Goal: Information Seeking & Learning: Learn about a topic

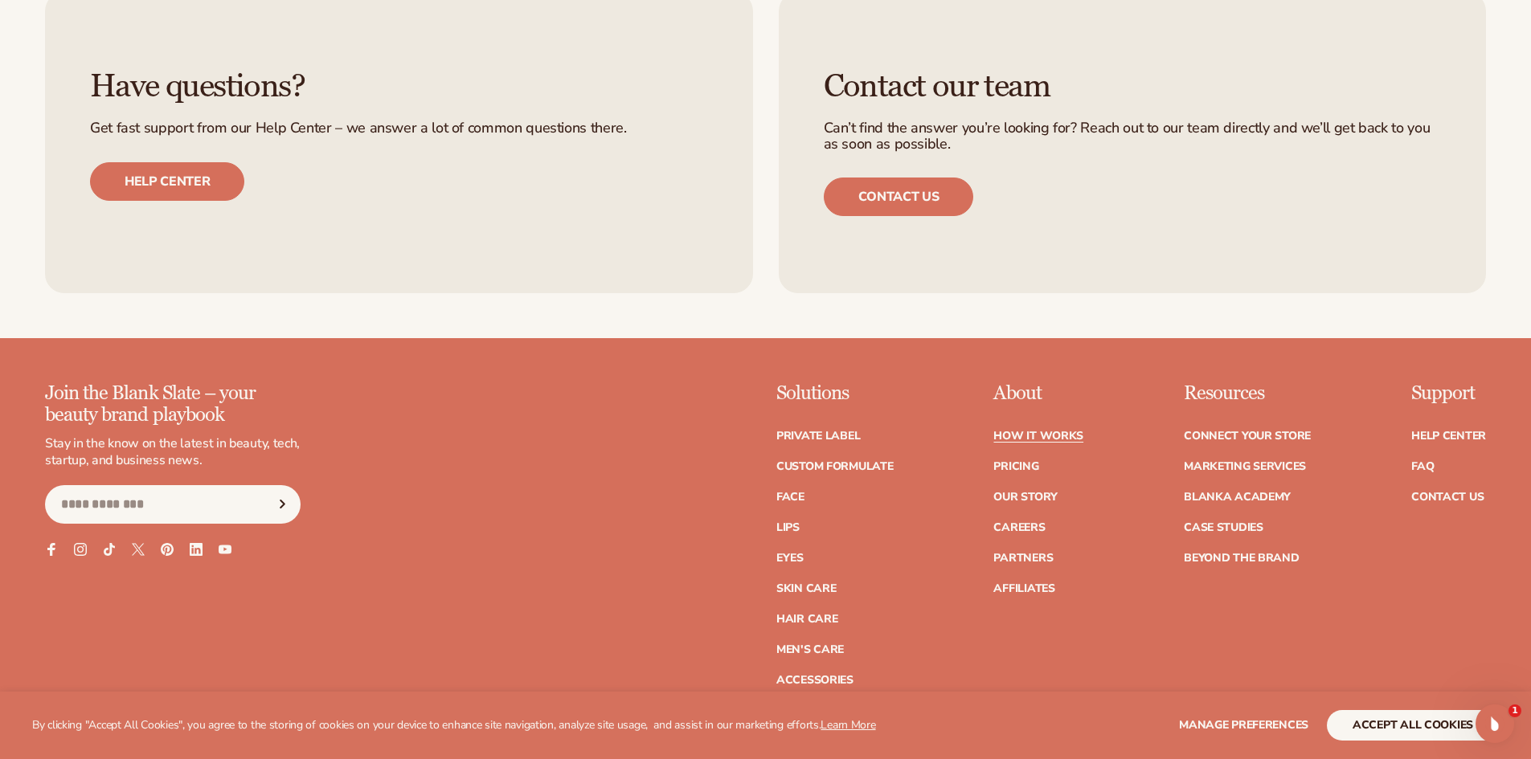
scroll to position [4129, 0]
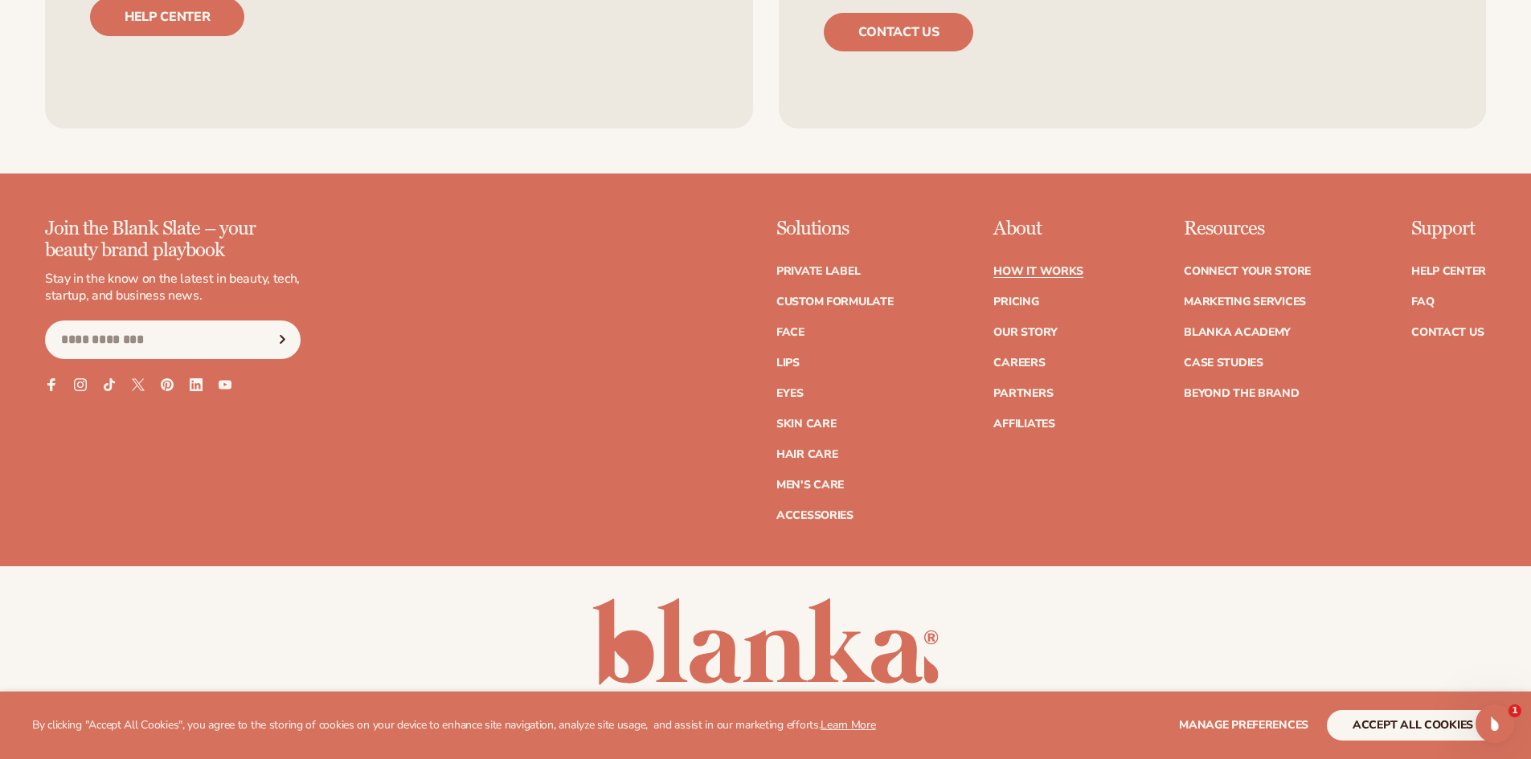
click at [1435, 300] on li "FAQ" at bounding box center [1448, 302] width 75 height 11
click at [1423, 301] on link "FAQ" at bounding box center [1422, 302] width 23 height 11
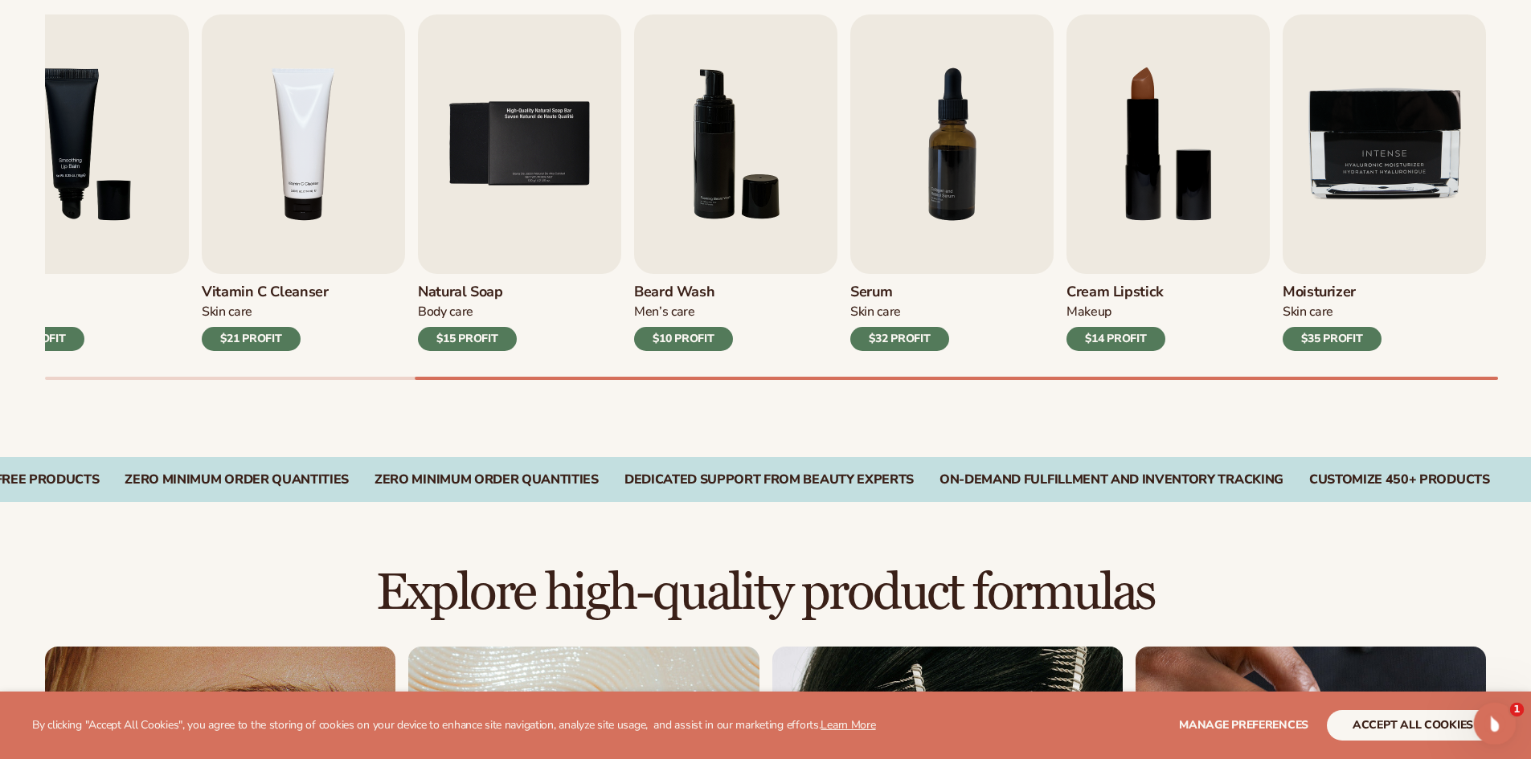
click at [1484, 722] on icon "Open Intercom Messenger" at bounding box center [1493, 722] width 27 height 27
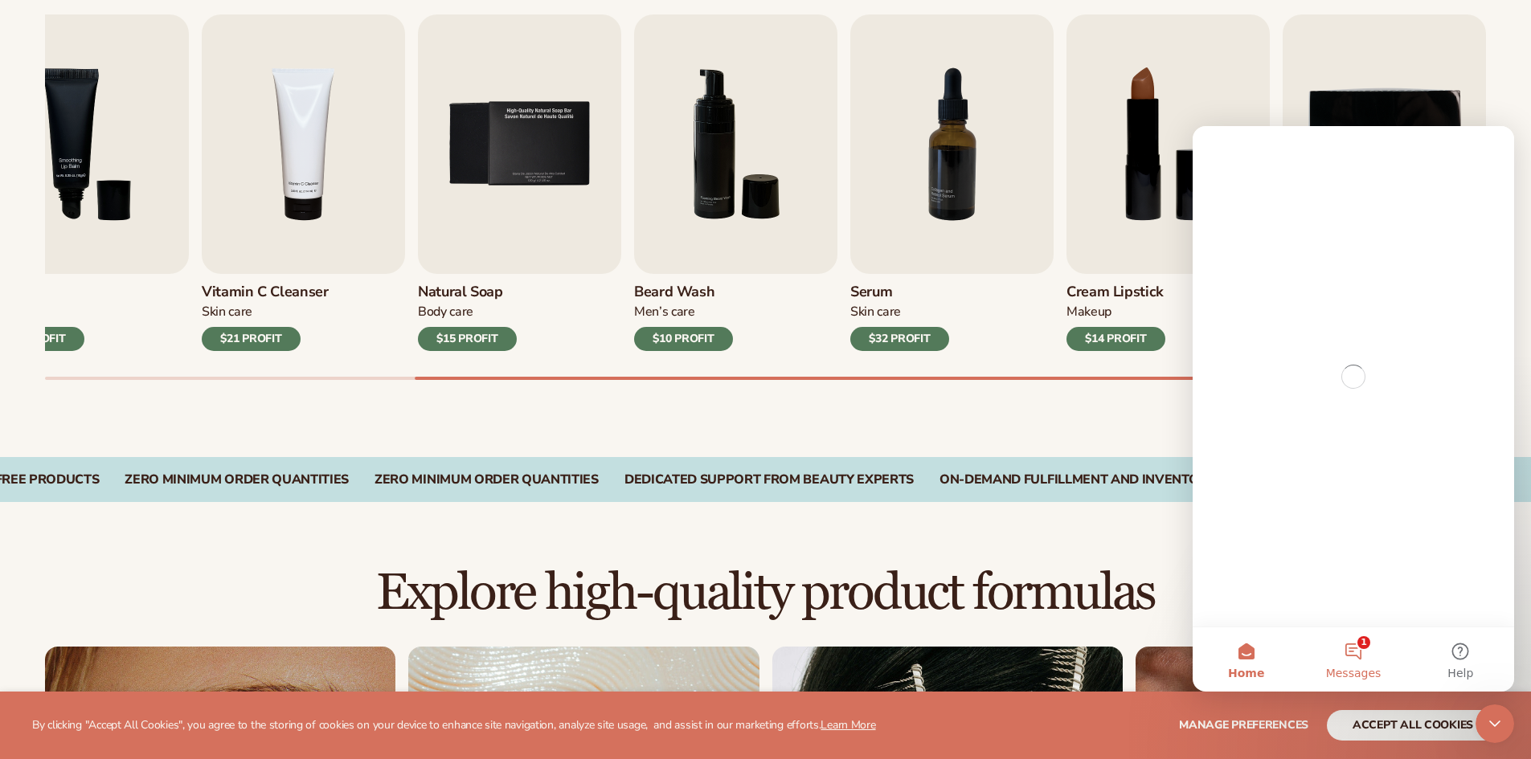
click at [1361, 662] on button "1 Messages" at bounding box center [1353, 660] width 107 height 64
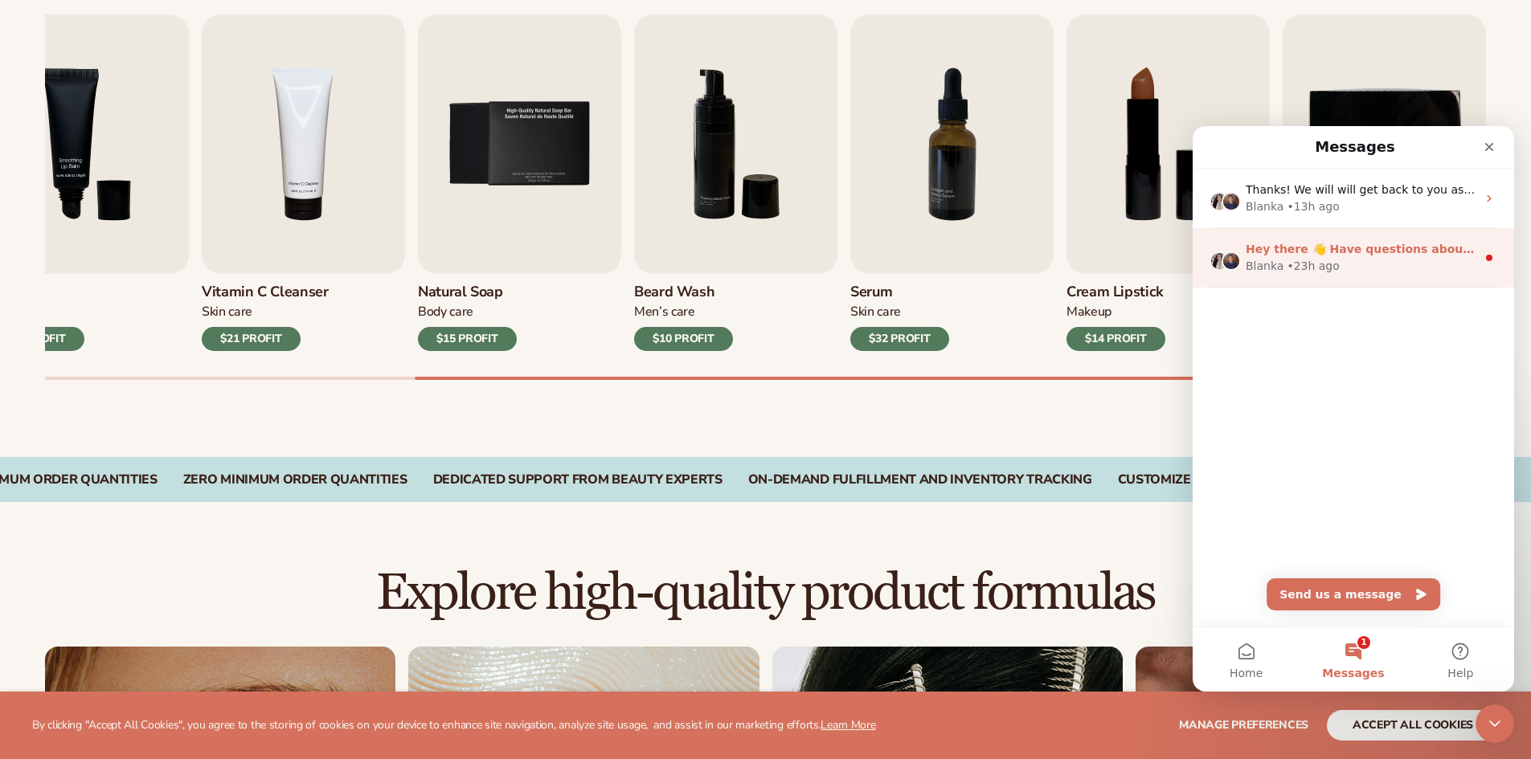
click at [1340, 259] on div "Blanka • 23h ago" at bounding box center [1361, 266] width 231 height 17
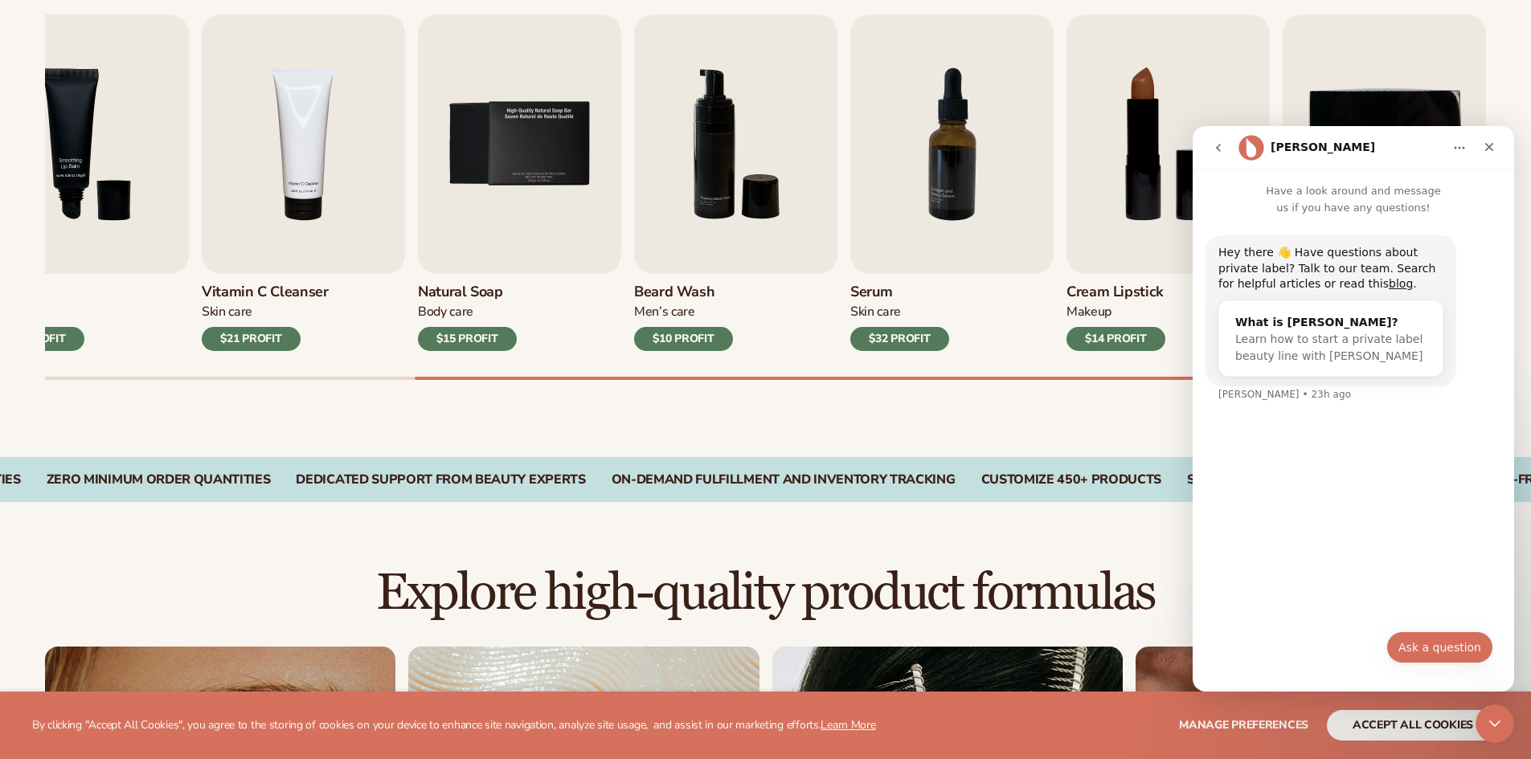
click at [1459, 641] on button "Ask a question" at bounding box center [1439, 648] width 107 height 32
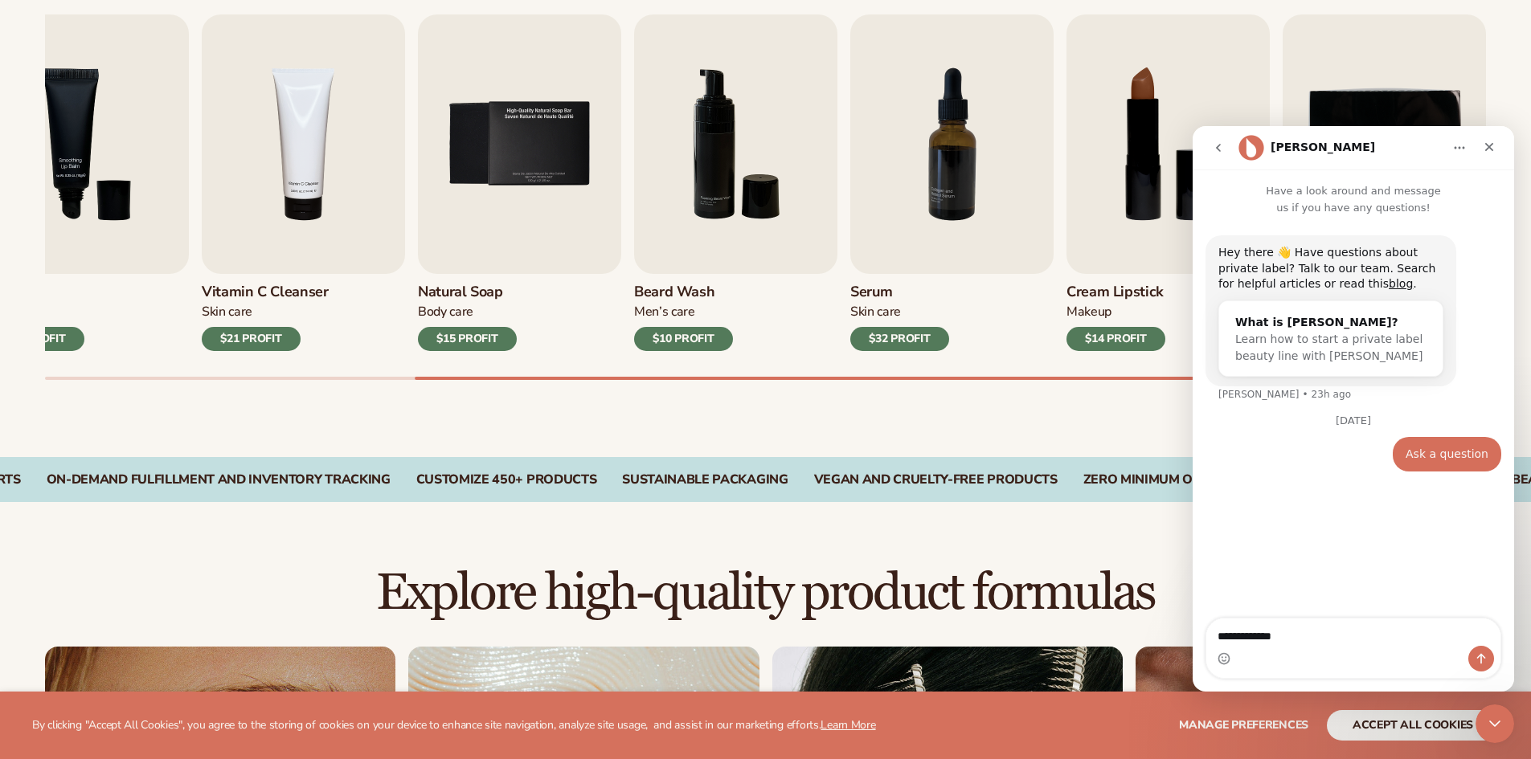
type textarea "**********"
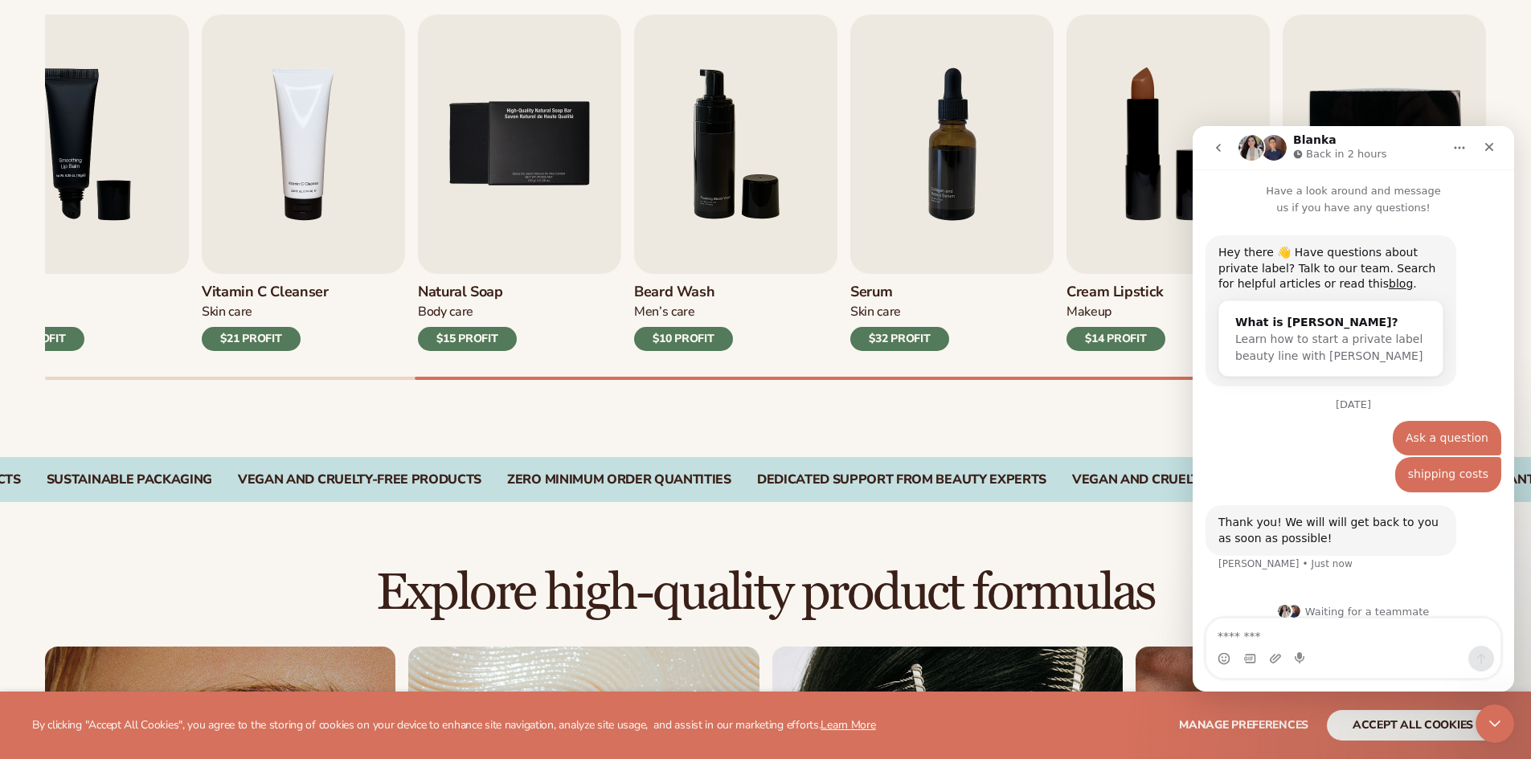
scroll to position [16, 0]
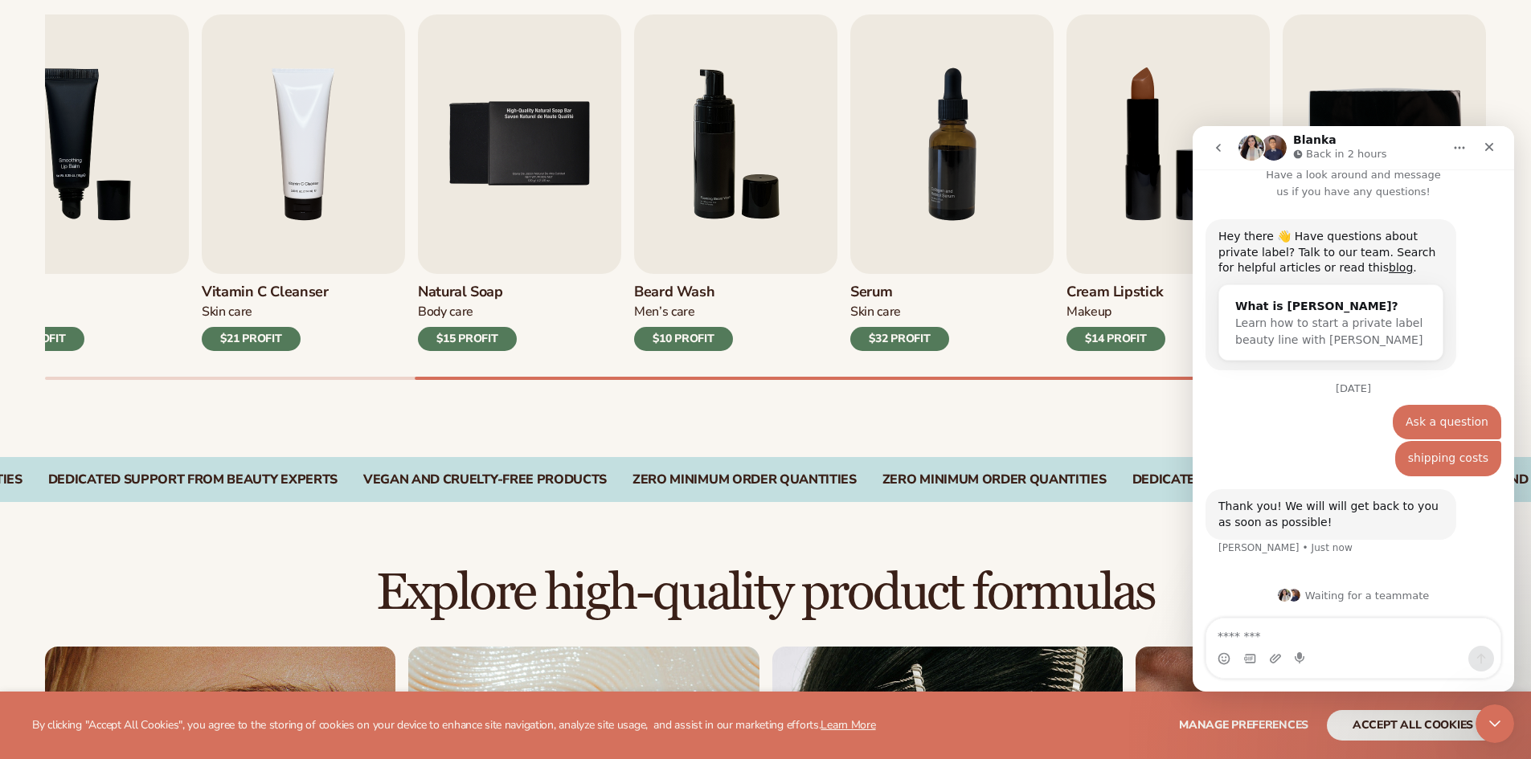
click at [1026, 436] on div "Best sellers Private label products to start your beauty and self care line tod…" at bounding box center [765, 163] width 1531 height 588
click at [1493, 141] on icon "Close" at bounding box center [1489, 147] width 13 height 13
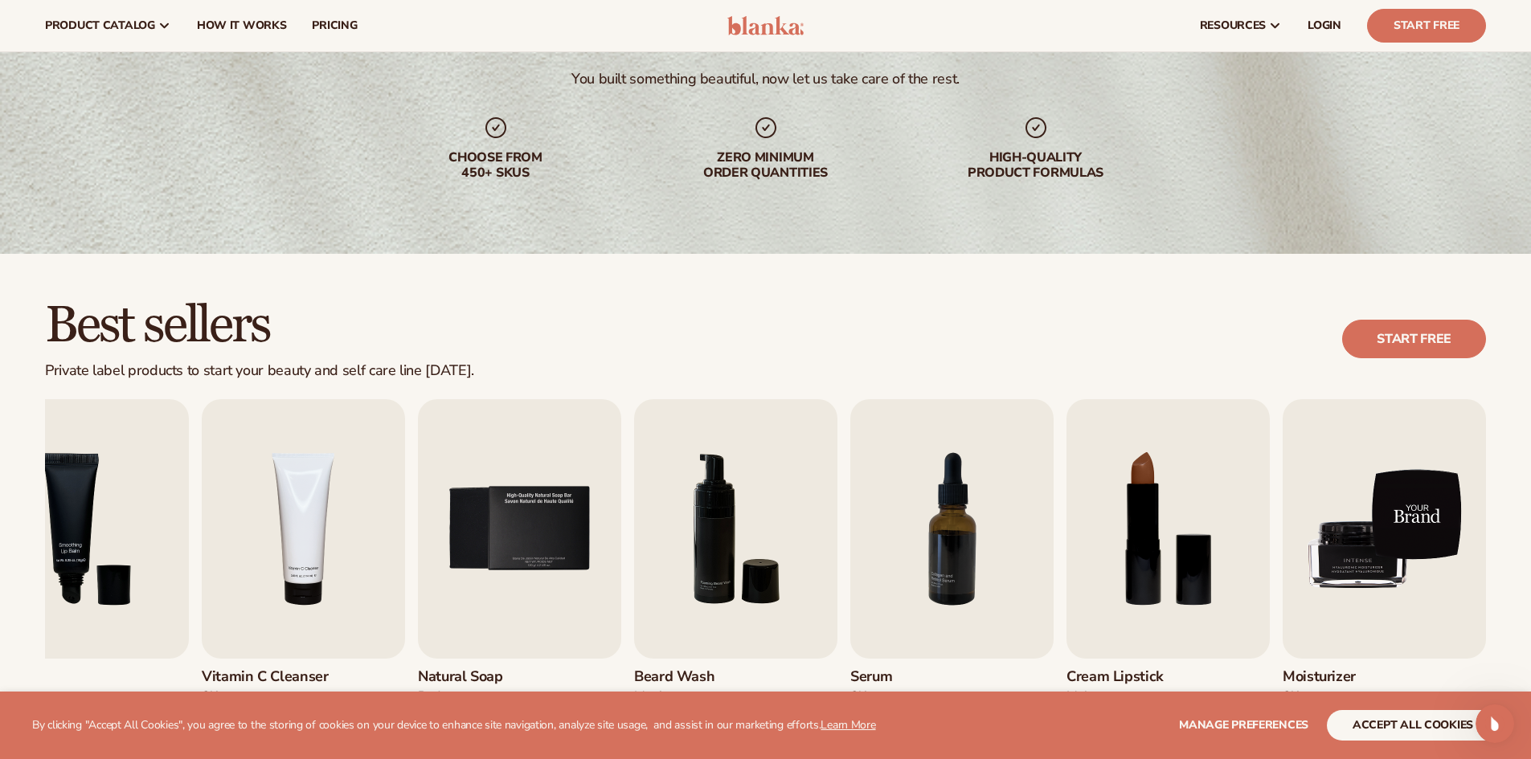
scroll to position [161, 0]
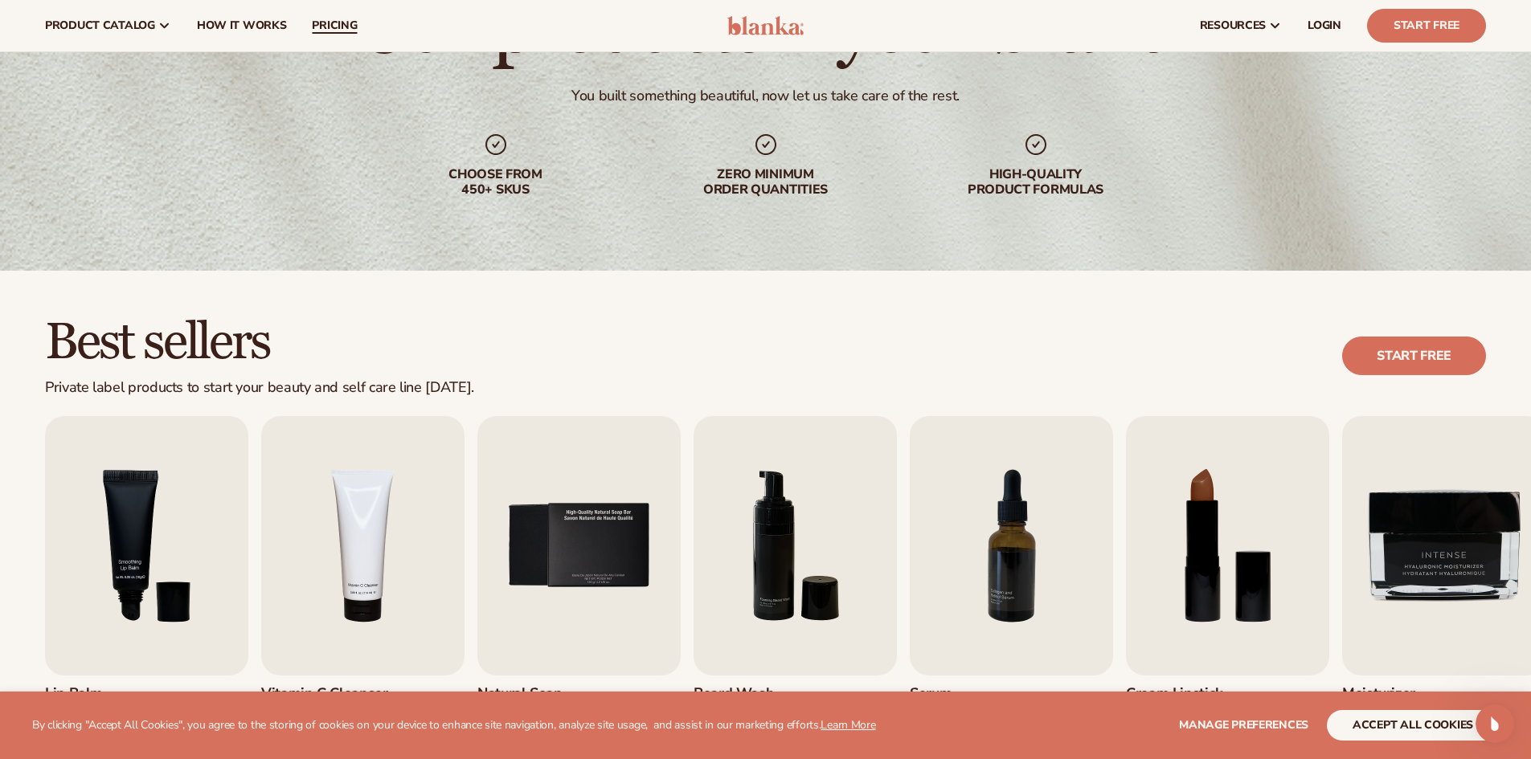
click at [339, 19] on span "pricing" at bounding box center [334, 25] width 45 height 13
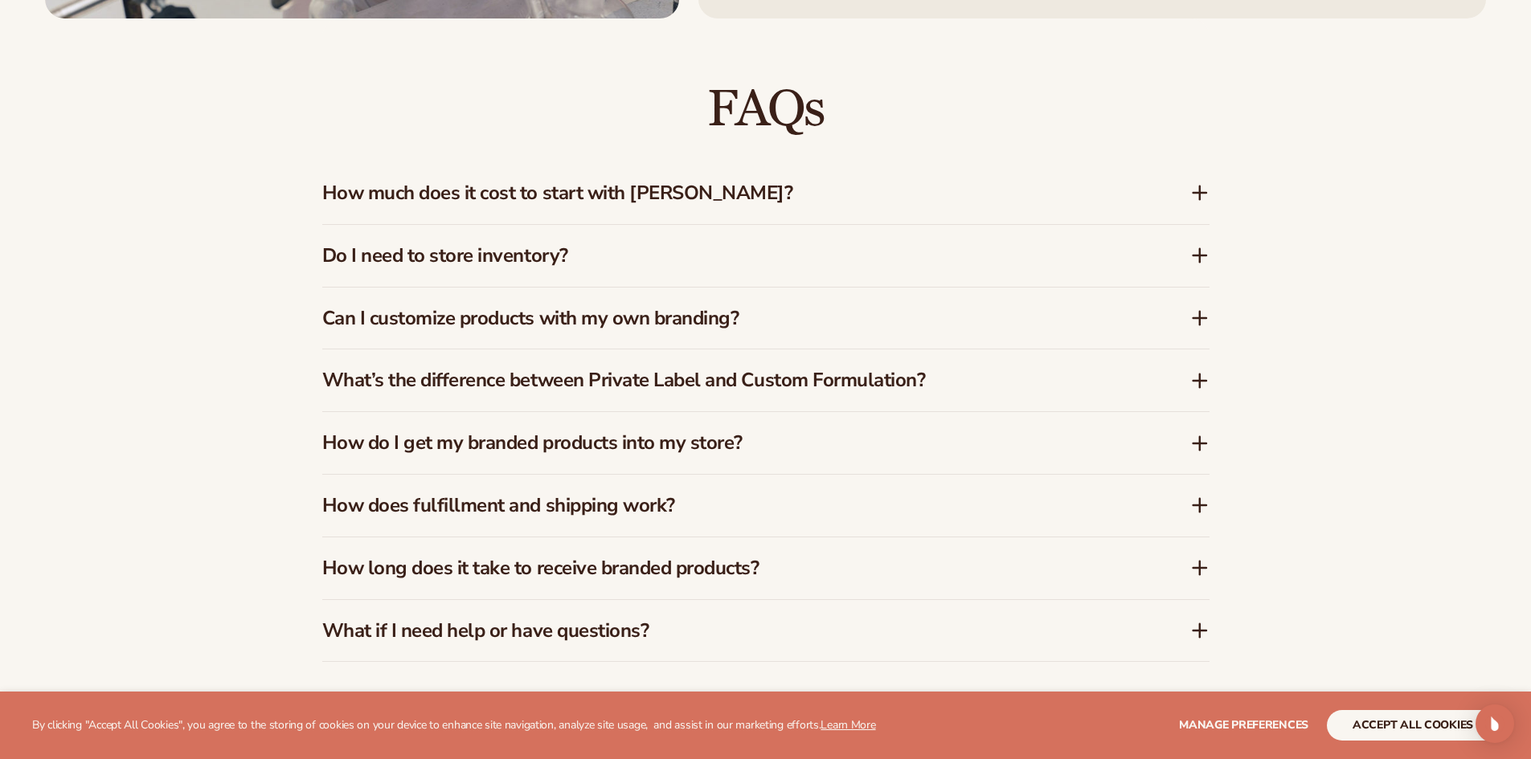
scroll to position [2557, 0]
click at [671, 502] on h3 "How does fulfillment and shipping work?" at bounding box center [732, 504] width 820 height 23
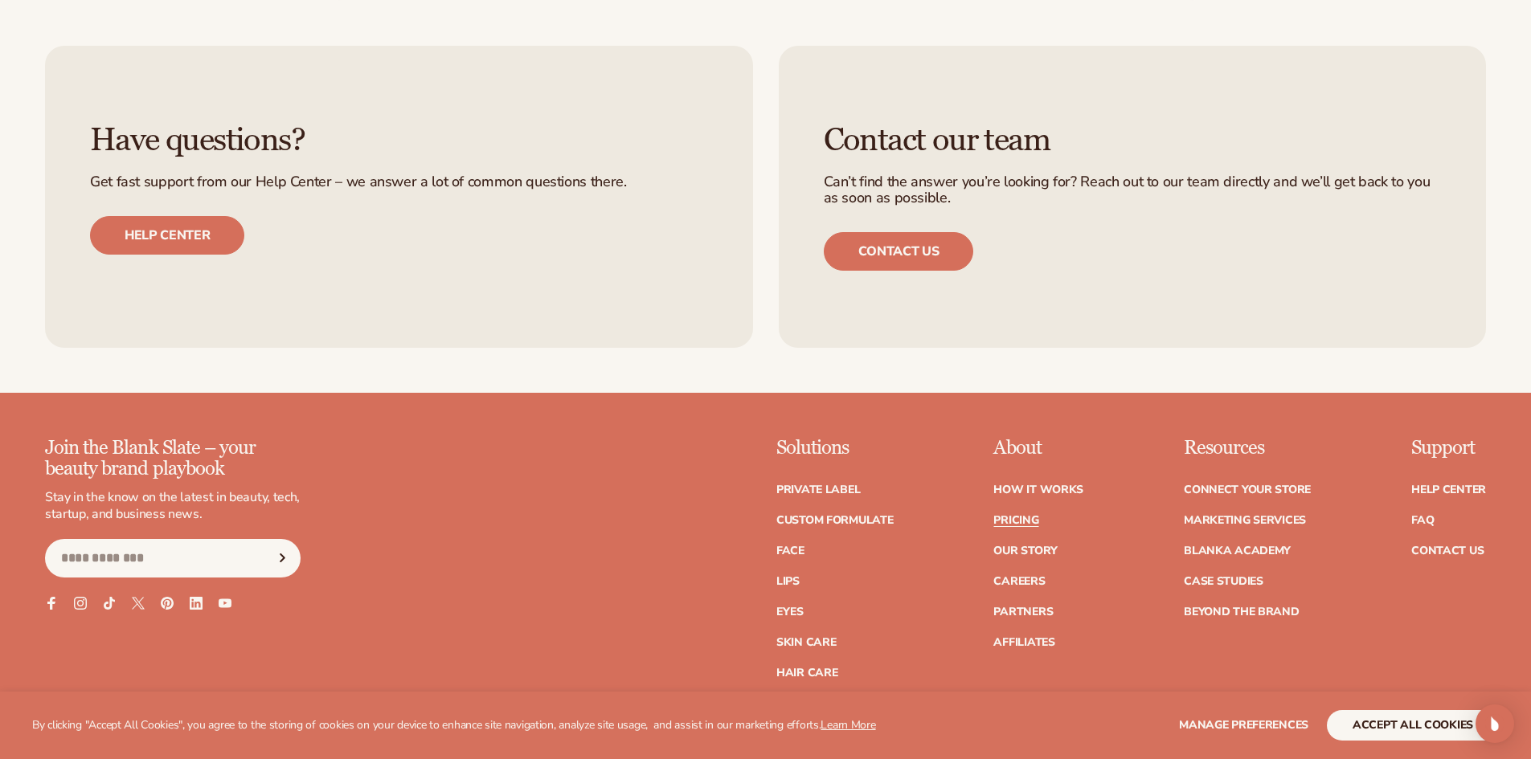
scroll to position [3441, 0]
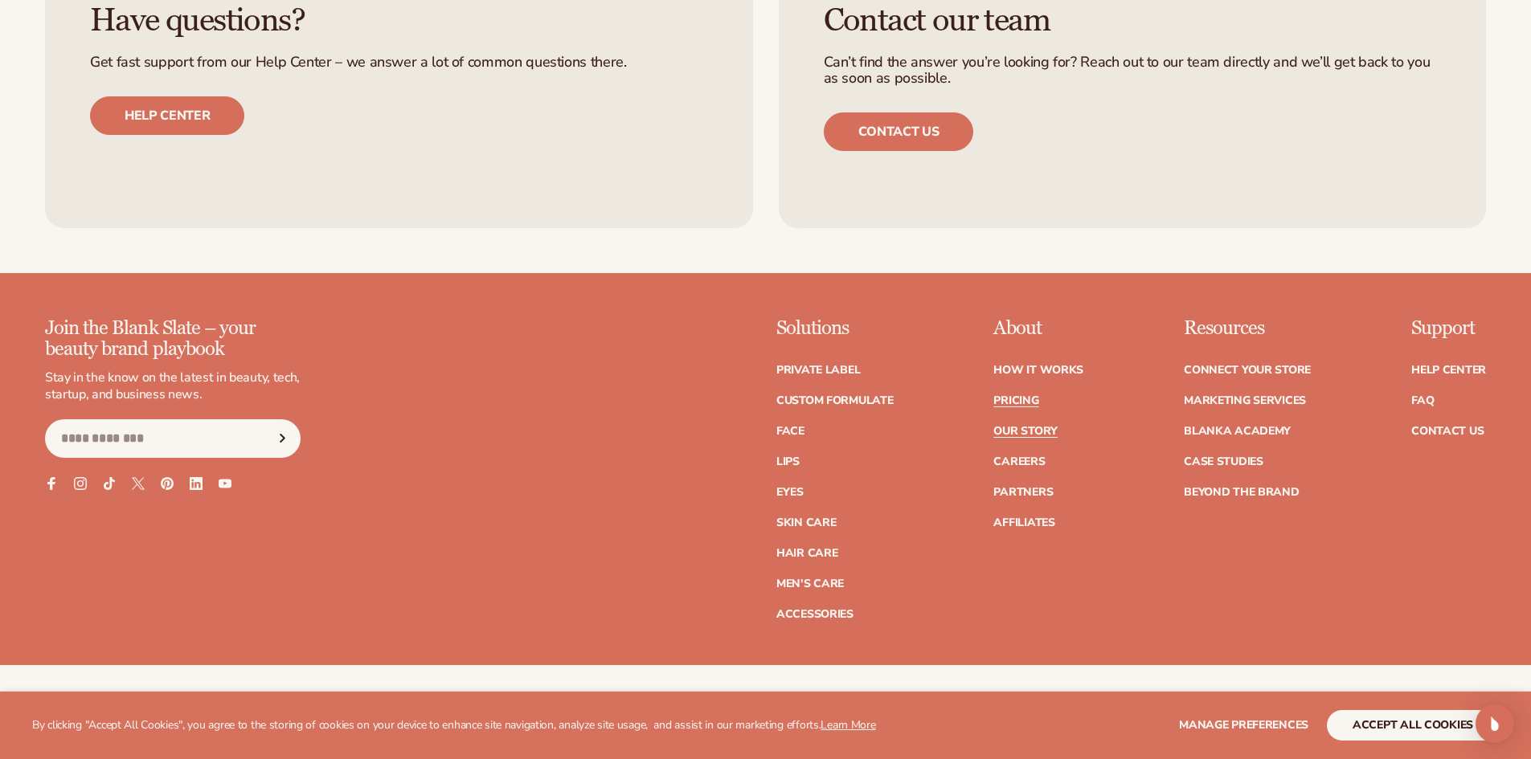
click at [1057, 428] on link "Our Story" at bounding box center [1024, 431] width 63 height 11
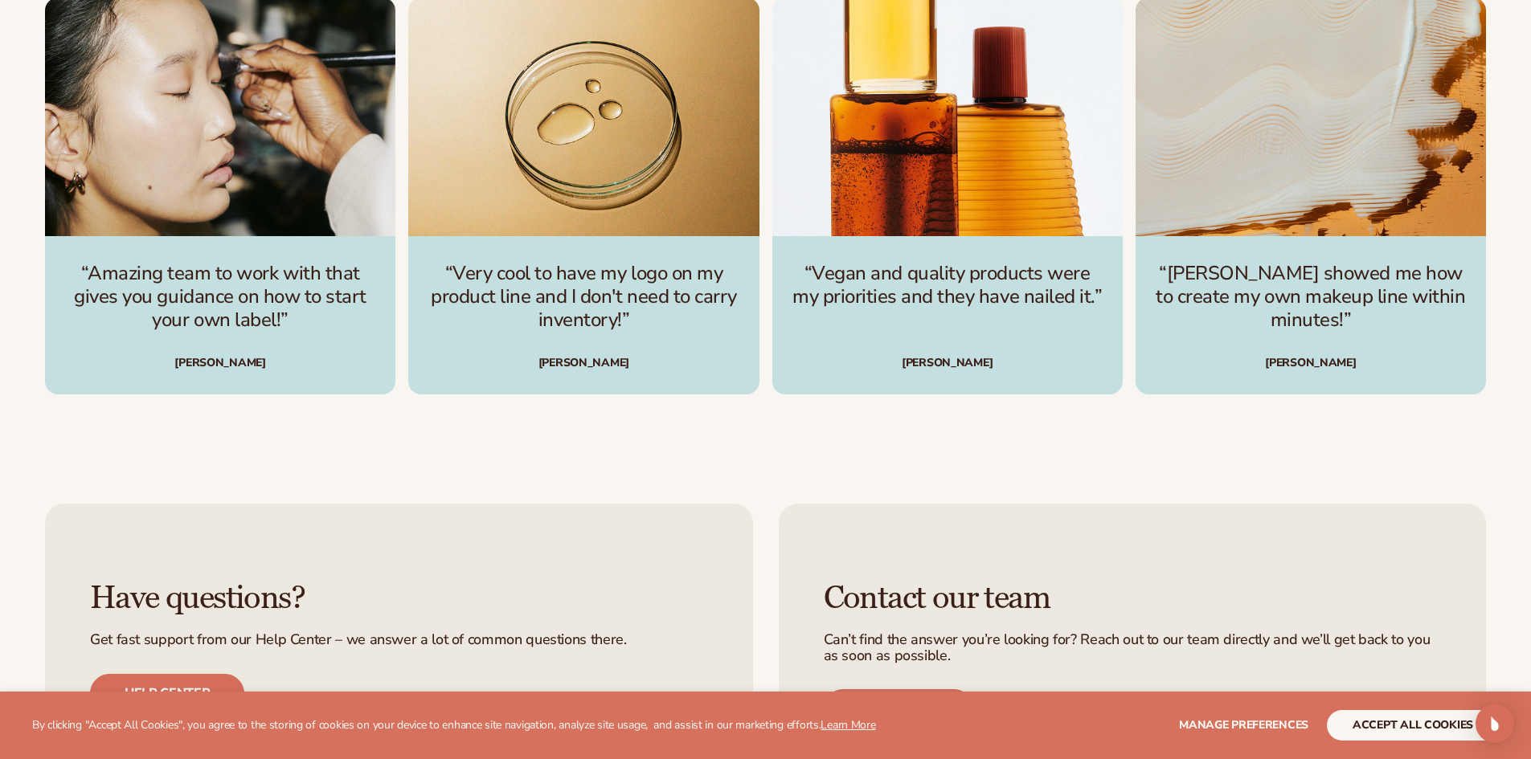
scroll to position [5144, 0]
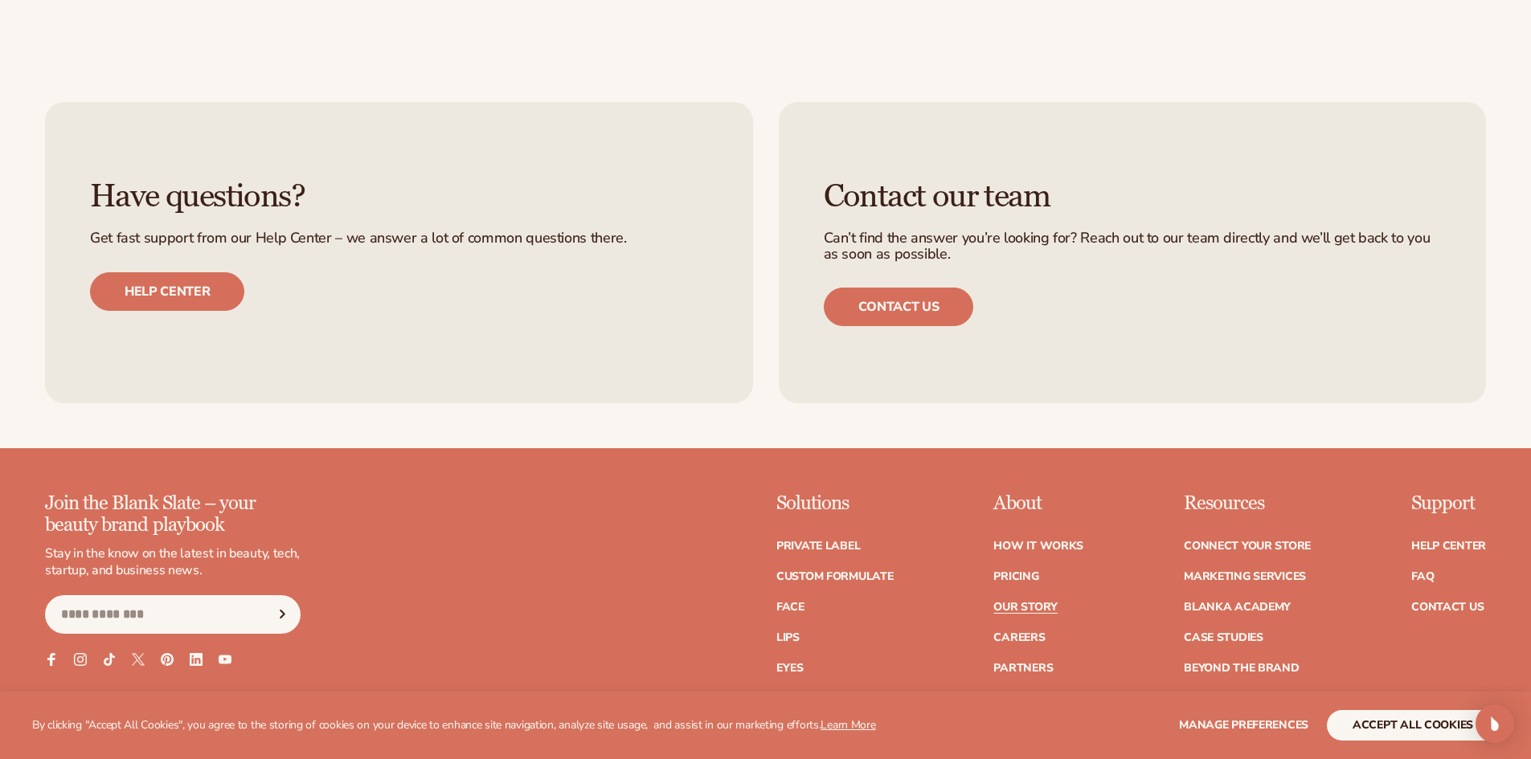
click at [1024, 694] on link "Affiliates" at bounding box center [1023, 699] width 61 height 11
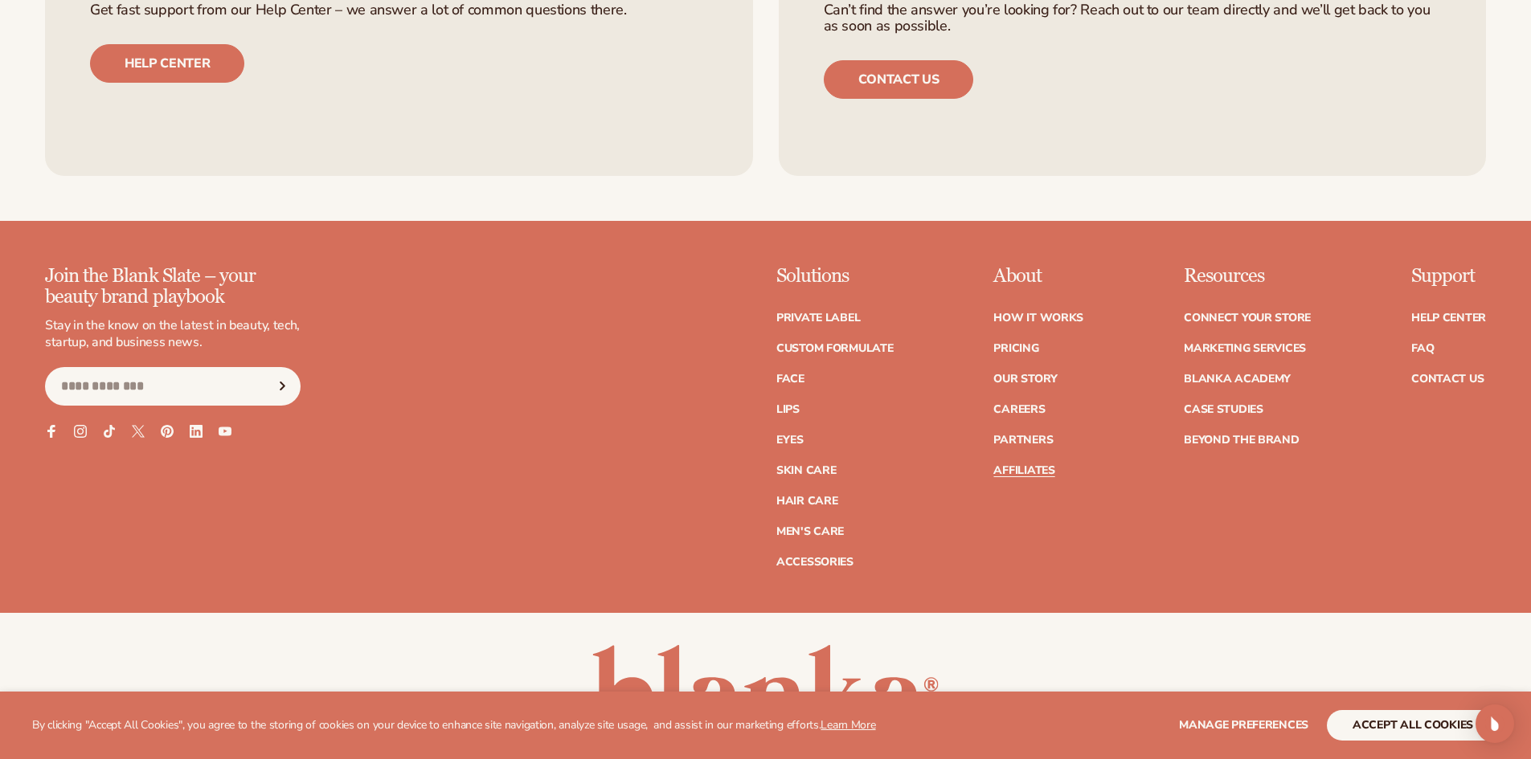
scroll to position [4581, 0]
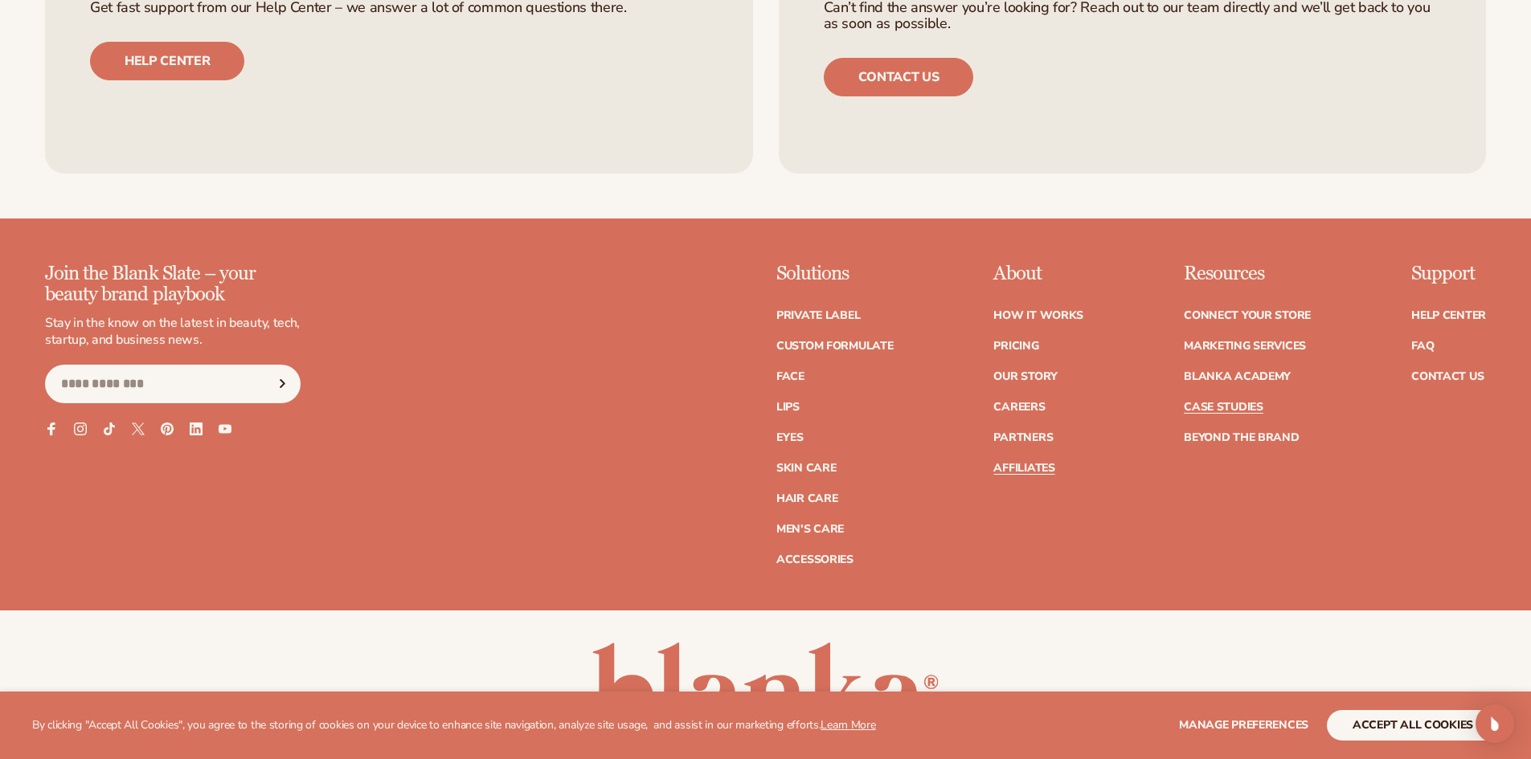
click at [1188, 402] on link "Case Studies" at bounding box center [1224, 407] width 80 height 11
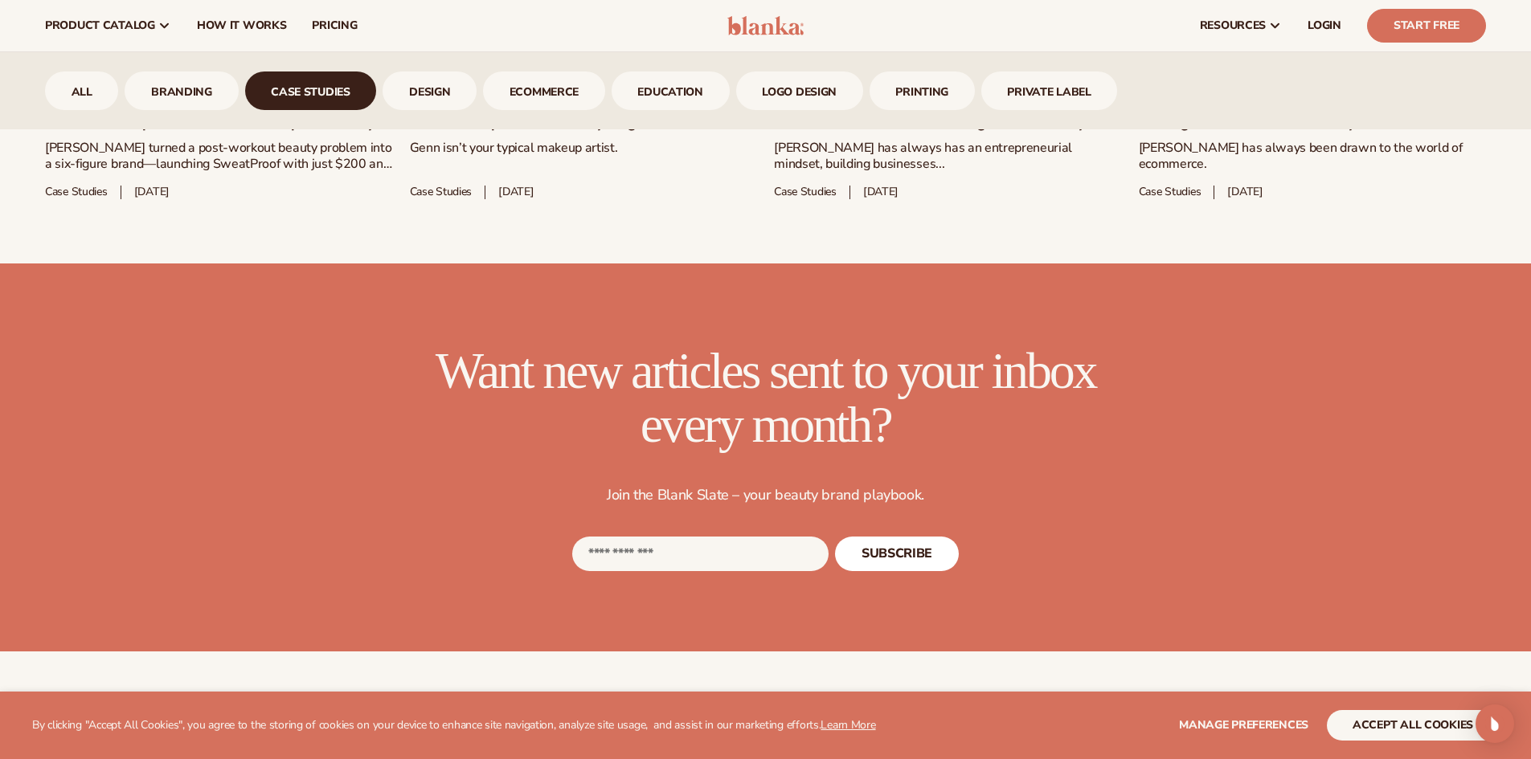
scroll to position [957, 0]
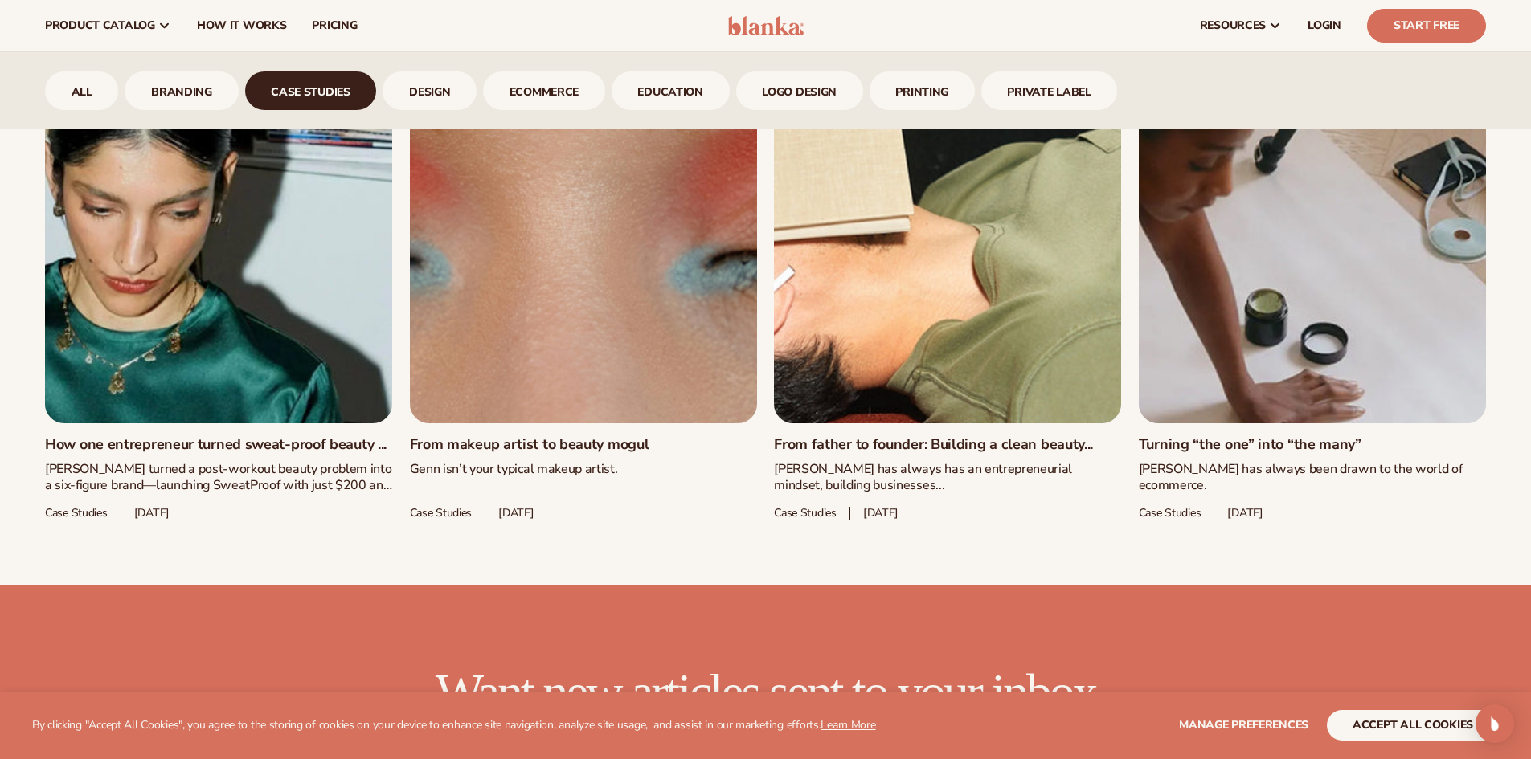
click at [316, 436] on link "How one entrepreneur turned sweat-proof beauty ..." at bounding box center [218, 445] width 347 height 18
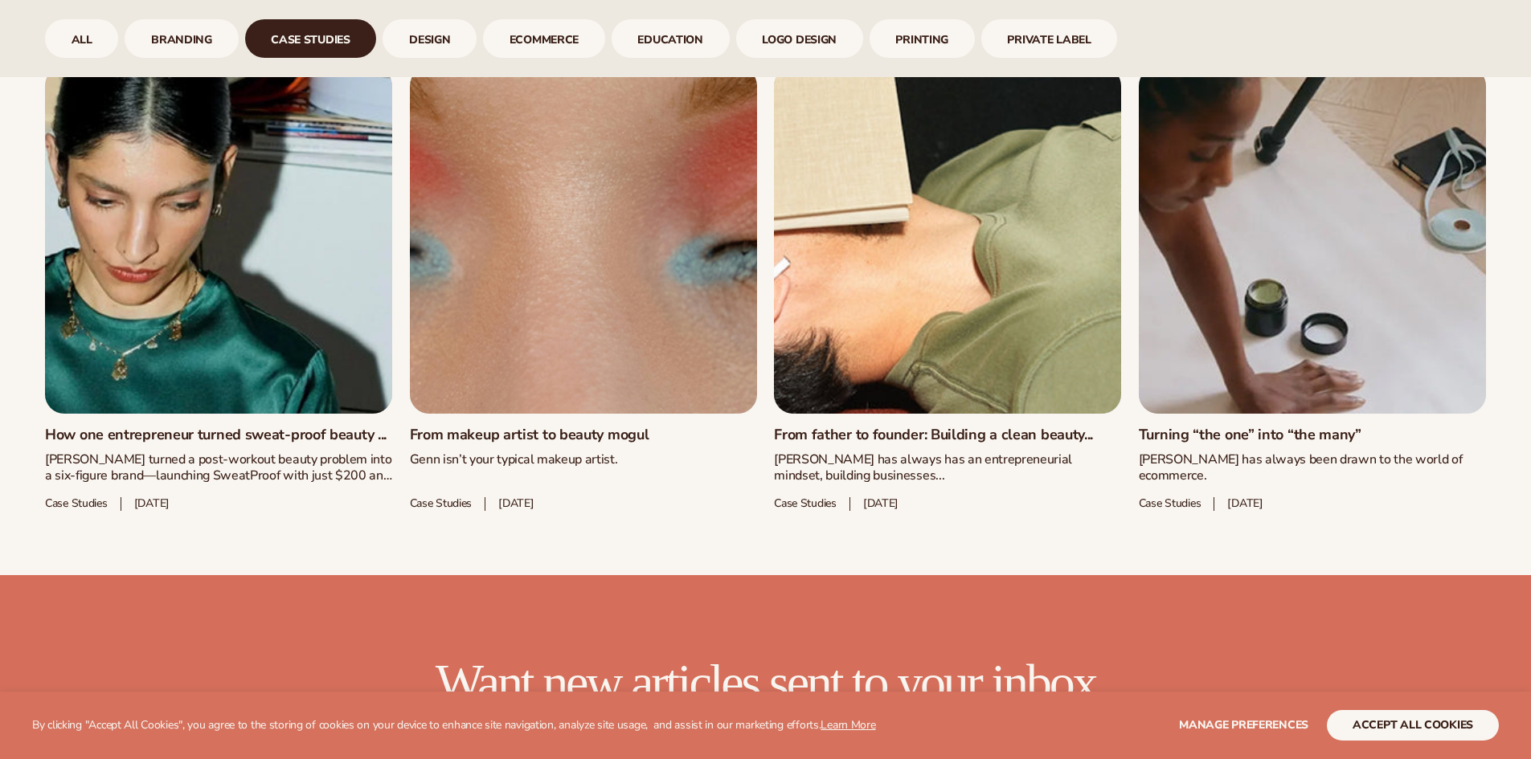
scroll to position [967, 0]
click at [920, 444] on link "From father to founder: Building a clean beauty..." at bounding box center [947, 436] width 347 height 18
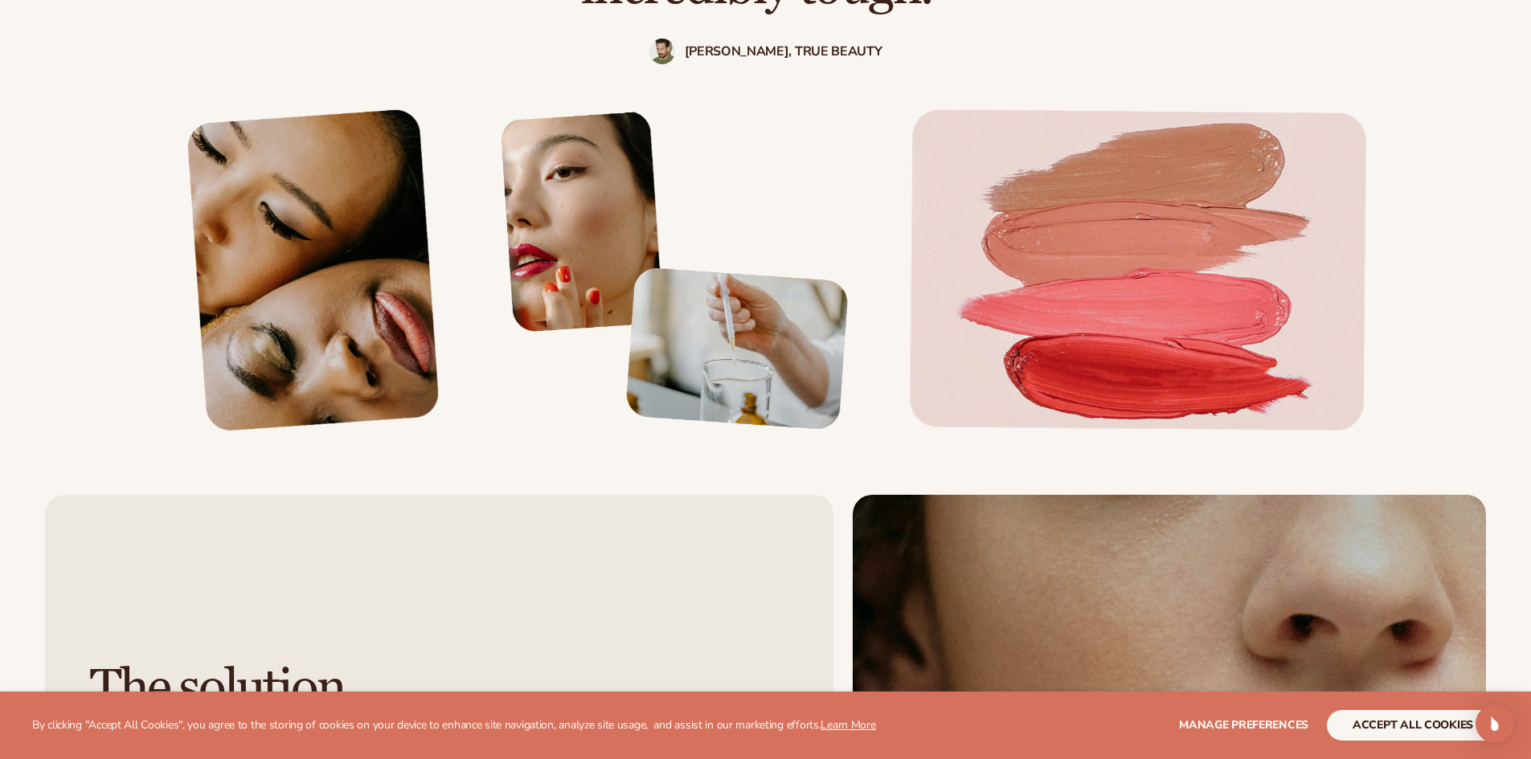
scroll to position [1926, 0]
